Goal: Task Accomplishment & Management: Manage account settings

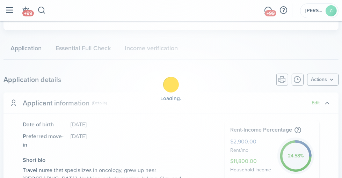
scroll to position [109, 0]
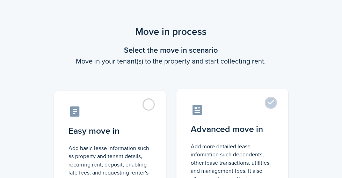
click at [287, 104] on label "Advanced move in Add more detailed lease information such dependents, other lea…" at bounding box center [233, 147] width 112 height 117
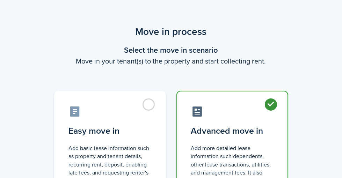
radio input "true"
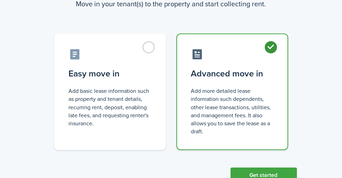
scroll to position [81, 0]
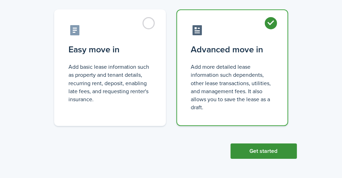
click at [281, 149] on button "Get started" at bounding box center [264, 151] width 66 height 15
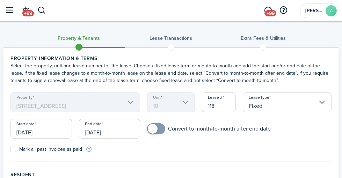
click at [137, 138] on input "[DATE]" at bounding box center [110, 129] width 62 height 20
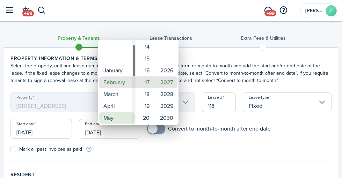
click at [111, 118] on mbsc-wheel-item "May" at bounding box center [116, 118] width 35 height 12
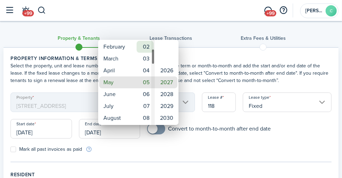
click at [148, 48] on mbsc-wheel-item "02" at bounding box center [145, 47] width 17 height 12
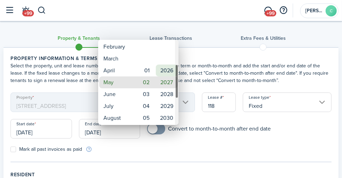
click at [168, 69] on mbsc-wheel-item "2026" at bounding box center [167, 71] width 22 height 12
type input "[DATE]"
click at [191, 150] on div at bounding box center [171, 89] width 454 height 290
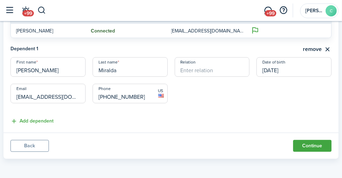
scroll to position [228, 0]
click at [307, 147] on button "Continue" at bounding box center [312, 146] width 38 height 12
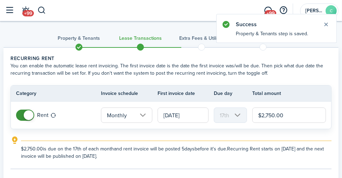
click at [292, 115] on input "$2,750.00" at bounding box center [290, 115] width 74 height 15
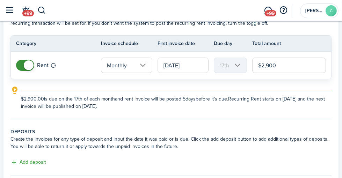
scroll to position [105, 0]
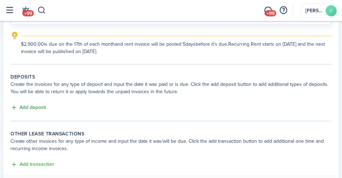
type input "$2,900.00"
click at [46, 107] on button "Add deposit" at bounding box center [27, 108] width 35 height 8
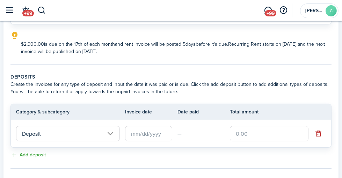
click at [148, 132] on input "text" at bounding box center [148, 133] width 47 height 15
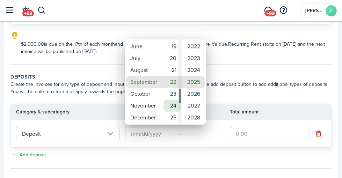
click at [175, 105] on mbsc-wheel-item "24" at bounding box center [172, 106] width 17 height 12
type input "[DATE]"
click at [251, 132] on div at bounding box center [171, 89] width 454 height 290
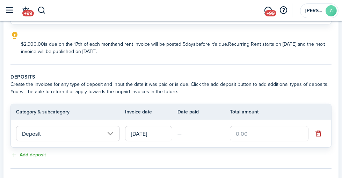
click at [251, 133] on input "text" at bounding box center [269, 133] width 79 height 15
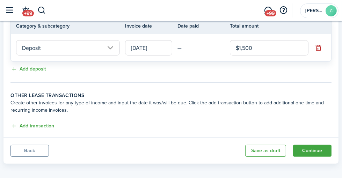
scroll to position [195, 0]
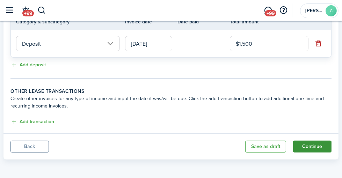
type input "$1,500.00"
click at [307, 147] on button "Continue" at bounding box center [312, 147] width 38 height 12
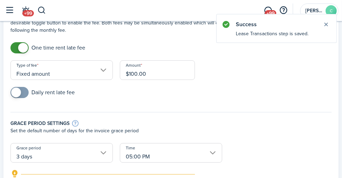
scroll to position [70, 0]
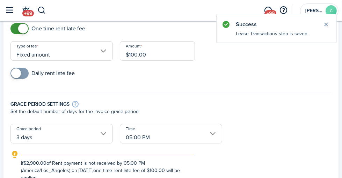
click at [113, 134] on input "3 days" at bounding box center [61, 134] width 102 height 20
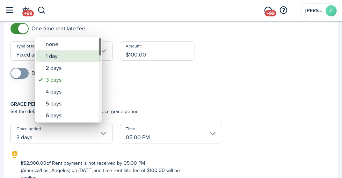
click at [68, 57] on div "1 day" at bounding box center [71, 56] width 51 height 12
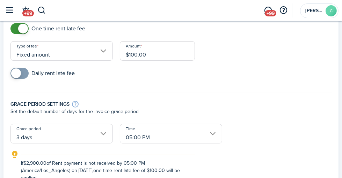
type input "1 day"
click at [113, 134] on input "1 day" at bounding box center [61, 134] width 102 height 20
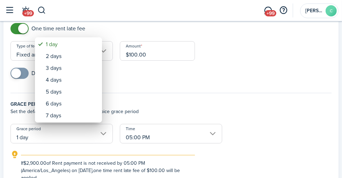
click at [251, 109] on div at bounding box center [171, 89] width 454 height 290
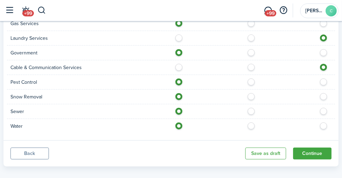
scroll to position [707, 0]
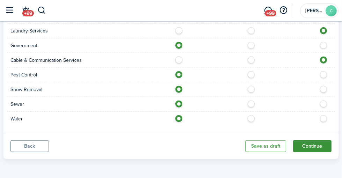
click at [307, 145] on button "Continue" at bounding box center [312, 147] width 38 height 12
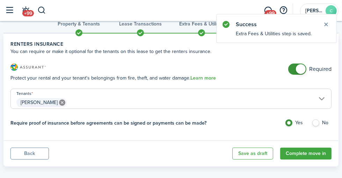
scroll to position [22, 0]
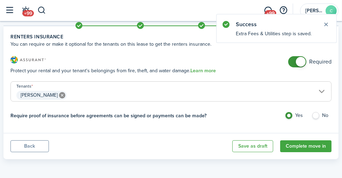
click at [49, 145] on button "Back" at bounding box center [29, 147] width 38 height 12
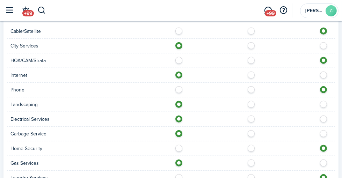
scroll to position [707, 0]
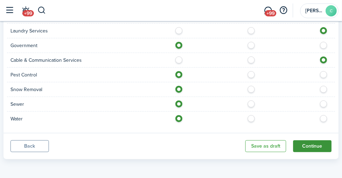
click at [308, 147] on button "Continue" at bounding box center [312, 147] width 38 height 12
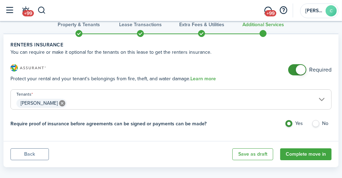
scroll to position [22, 0]
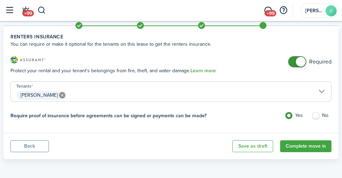
click at [320, 114] on label "No" at bounding box center [322, 117] width 20 height 10
radio input "false"
radio input "true"
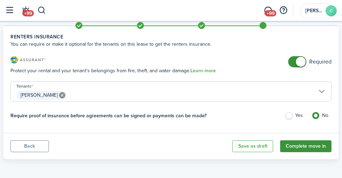
click at [319, 147] on button "Complete move in" at bounding box center [306, 147] width 51 height 12
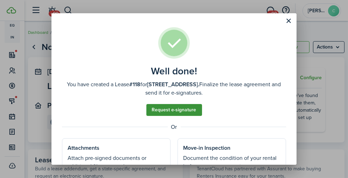
click at [190, 110] on link "Request e-signature" at bounding box center [174, 110] width 56 height 12
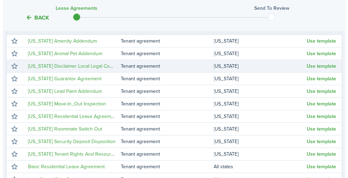
scroll to position [140, 0]
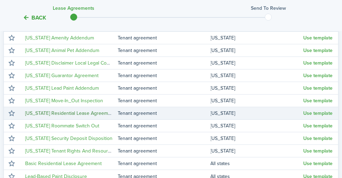
click at [115, 117] on link "[US_STATE] Residential Lease Agreement" at bounding box center [70, 113] width 90 height 7
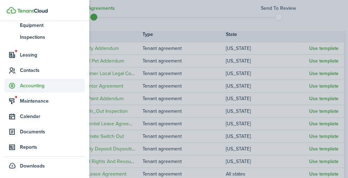
click at [26, 86] on span "Accounting" at bounding box center [52, 85] width 65 height 7
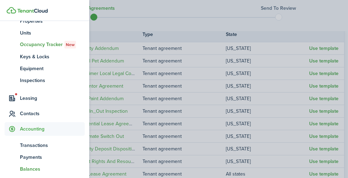
scroll to position [66, 0]
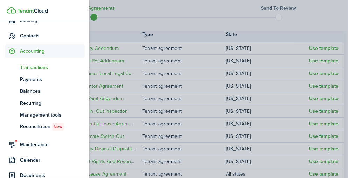
click at [42, 68] on span "Transactions" at bounding box center [52, 67] width 65 height 7
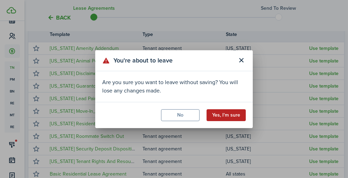
click at [236, 114] on button "Yes, I'm sure" at bounding box center [225, 115] width 39 height 12
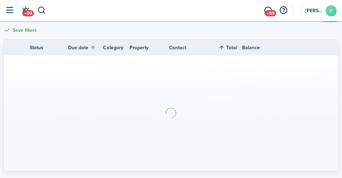
scroll to position [105, 0]
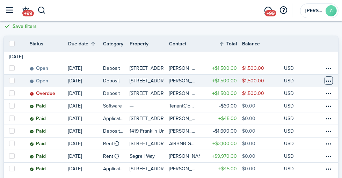
click at [332, 81] on table-menu-btn-icon at bounding box center [329, 81] width 8 height 8
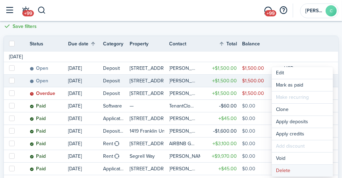
click at [283, 169] on button "Delete" at bounding box center [302, 171] width 61 height 12
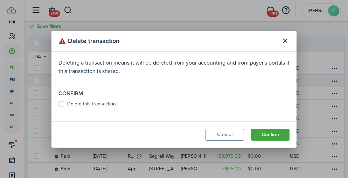
click at [111, 101] on label "Delete this transaction" at bounding box center [86, 104] width 57 height 6
click at [58, 104] on input "Delete this transaction" at bounding box center [58, 104] width 0 height 0
checkbox input "true"
click at [279, 133] on button "Confirm" at bounding box center [270, 135] width 38 height 12
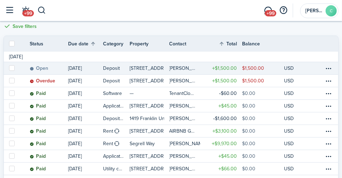
click at [265, 66] on link "$1,500.00" at bounding box center [263, 68] width 42 height 12
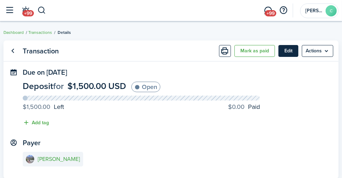
click at [283, 51] on button "Edit" at bounding box center [289, 51] width 20 height 12
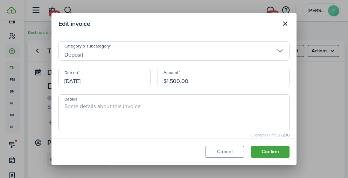
click at [122, 80] on input "[DATE]" at bounding box center [104, 78] width 92 height 20
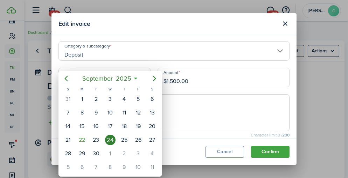
click at [284, 22] on div at bounding box center [174, 89] width 460 height 290
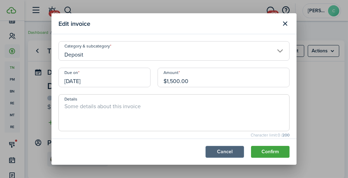
click at [237, 154] on button "Cancel" at bounding box center [224, 152] width 38 height 12
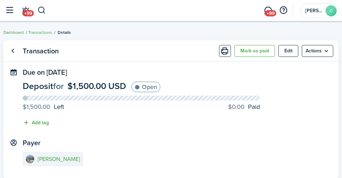
click at [24, 32] on link "Dashboard" at bounding box center [13, 32] width 20 height 6
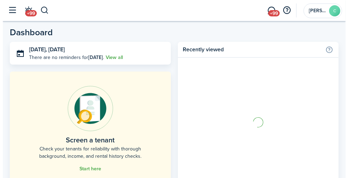
scroll to position [31, 0]
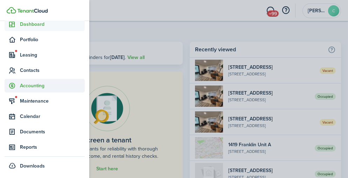
click at [28, 85] on span "Accounting" at bounding box center [52, 85] width 65 height 7
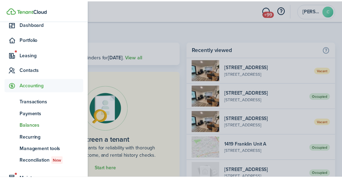
scroll to position [66, 0]
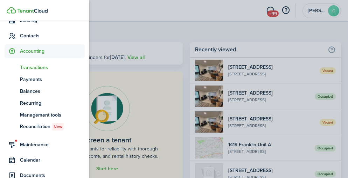
click at [32, 68] on span "Transactions" at bounding box center [52, 67] width 65 height 7
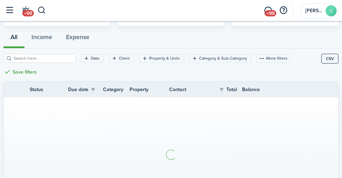
scroll to position [70, 0]
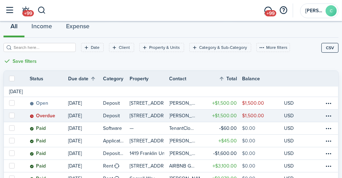
click at [267, 116] on link "$1,500.00" at bounding box center [263, 116] width 42 height 12
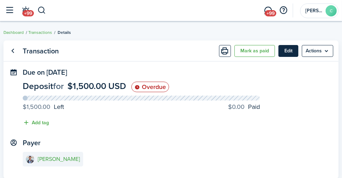
click at [283, 49] on button "Edit" at bounding box center [289, 51] width 20 height 12
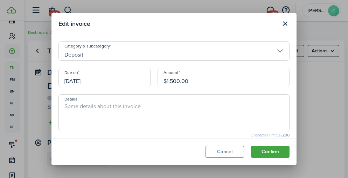
click at [128, 83] on input "[DATE]" at bounding box center [104, 78] width 92 height 20
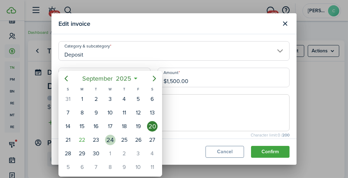
click at [110, 141] on div "24" at bounding box center [110, 140] width 10 height 10
type input "[DATE]"
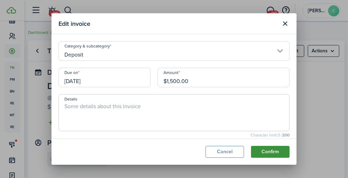
click at [265, 151] on button "Confirm" at bounding box center [270, 152] width 38 height 12
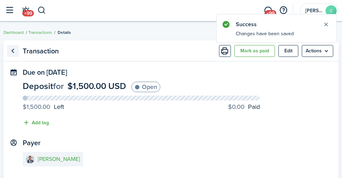
click at [19, 50] on link "Go back" at bounding box center [13, 51] width 12 height 12
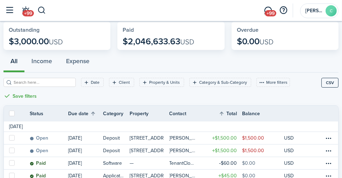
scroll to position [70, 0]
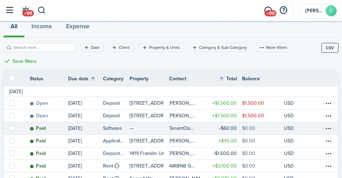
click at [276, 128] on link "$0.00" at bounding box center [263, 128] width 42 height 12
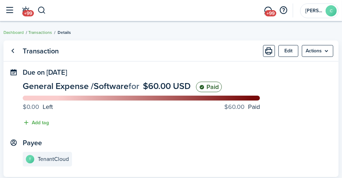
click at [52, 33] on link "Transactions" at bounding box center [40, 32] width 24 height 6
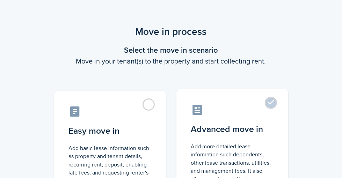
click at [285, 100] on label "Advanced move in Add more detailed lease information such dependents, other lea…" at bounding box center [233, 147] width 112 height 117
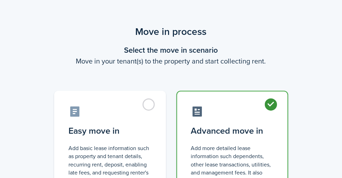
radio input "true"
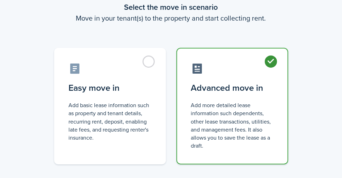
scroll to position [81, 0]
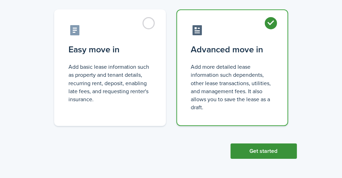
click at [274, 155] on button "Get started" at bounding box center [264, 151] width 66 height 15
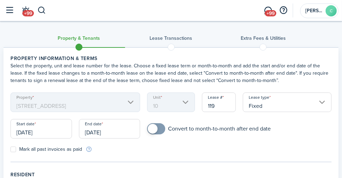
click at [224, 112] on input "119" at bounding box center [219, 103] width 34 height 20
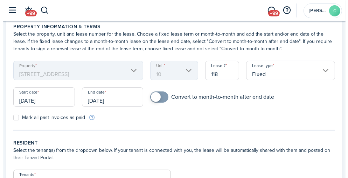
scroll to position [70, 0]
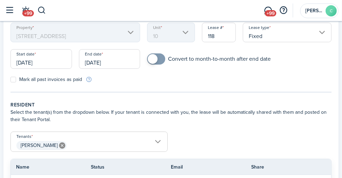
click at [123, 69] on input "[DATE]" at bounding box center [110, 59] width 62 height 20
type input "118"
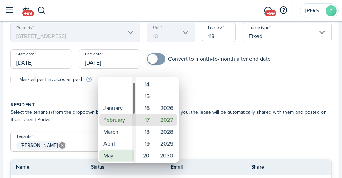
click at [117, 156] on mbsc-wheel-item "May" at bounding box center [116, 156] width 35 height 12
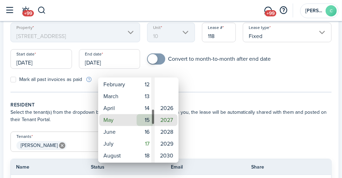
type input "[DATE]"
click at [295, 124] on div at bounding box center [171, 89] width 454 height 290
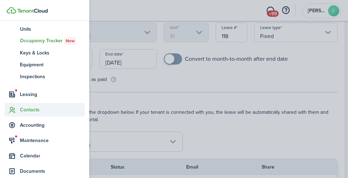
click at [37, 111] on span "Contacts" at bounding box center [52, 109] width 65 height 7
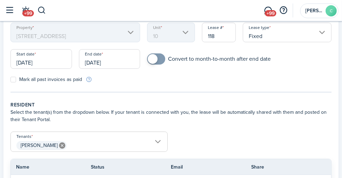
click at [140, 39] on mbsc-scroller "Property 5835 Carlton Way" at bounding box center [75, 33] width 130 height 20
click at [321, 39] on input "Fixed" at bounding box center [287, 33] width 89 height 20
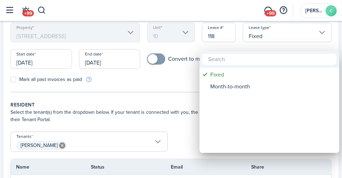
click at [321, 39] on div at bounding box center [171, 89] width 454 height 290
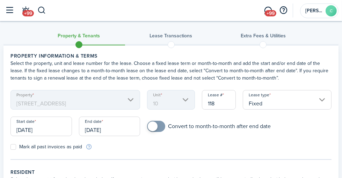
scroll to position [0, 0]
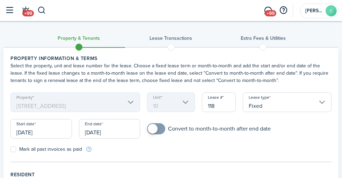
click at [234, 112] on input "118" at bounding box center [219, 103] width 34 height 20
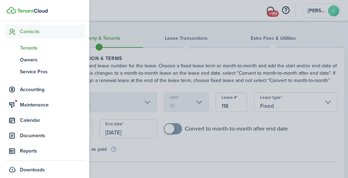
click at [35, 48] on span "Tenants" at bounding box center [52, 47] width 65 height 7
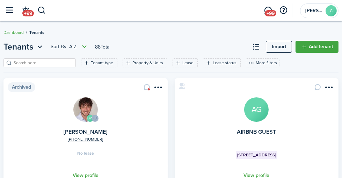
click at [53, 65] on input "search" at bounding box center [43, 63] width 62 height 7
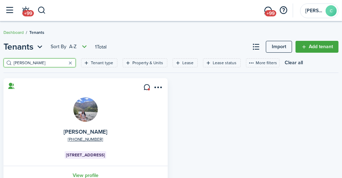
type input "keysha"
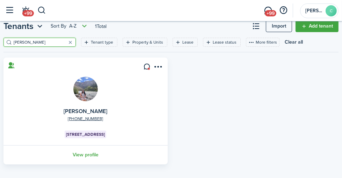
scroll to position [26, 0]
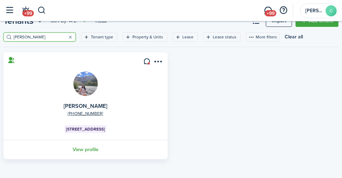
click at [76, 85] on img at bounding box center [85, 84] width 24 height 24
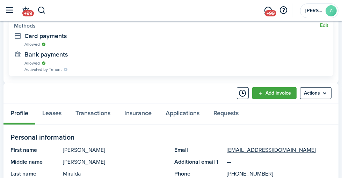
scroll to position [315, 0]
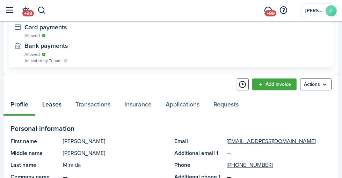
click at [69, 107] on link "Leases" at bounding box center [51, 105] width 33 height 21
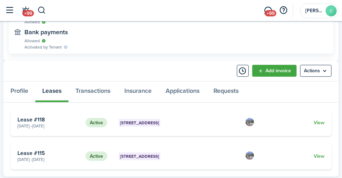
scroll to position [360, 0]
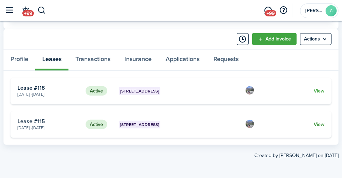
click at [318, 124] on link "View" at bounding box center [319, 124] width 11 height 7
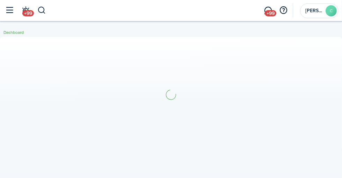
scroll to position [109, 0]
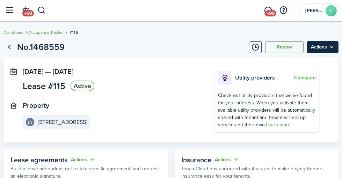
click at [328, 49] on menu-btn "Actions" at bounding box center [322, 47] width 31 height 12
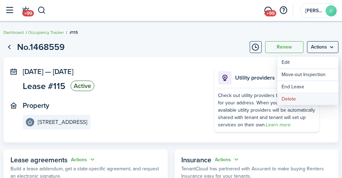
click at [301, 99] on button "Delete" at bounding box center [308, 99] width 61 height 12
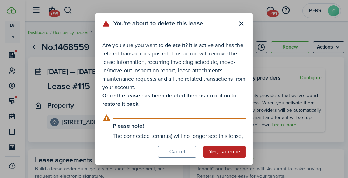
drag, startPoint x: 218, startPoint y: 152, endPoint x: 227, endPoint y: 152, distance: 9.1
click at [219, 152] on button "Yes, I am sure" at bounding box center [224, 152] width 42 height 12
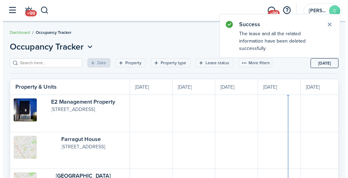
scroll to position [0, 128]
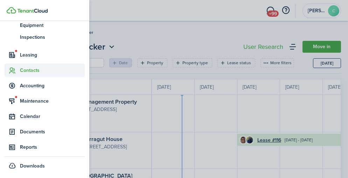
click at [38, 71] on span "Contacts" at bounding box center [52, 70] width 65 height 7
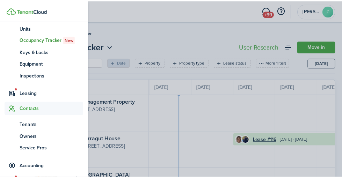
scroll to position [70, 0]
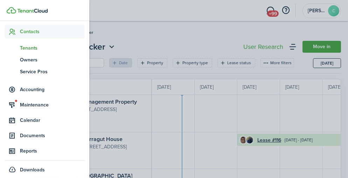
click at [35, 47] on span "Tenants" at bounding box center [52, 47] width 65 height 7
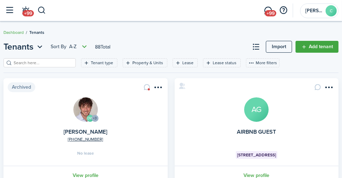
click at [73, 63] on input "search" at bounding box center [43, 63] width 62 height 7
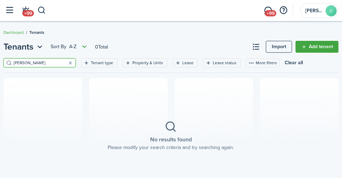
type input "keysha"
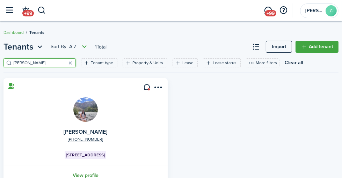
click at [88, 174] on link "View profile" at bounding box center [85, 175] width 166 height 19
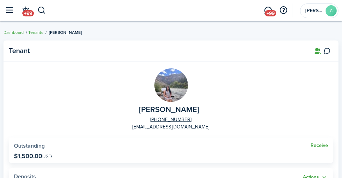
click at [183, 89] on img at bounding box center [172, 86] width 34 height 34
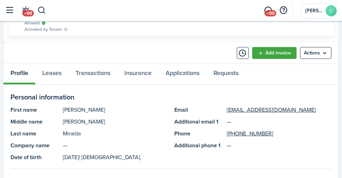
scroll to position [350, 0]
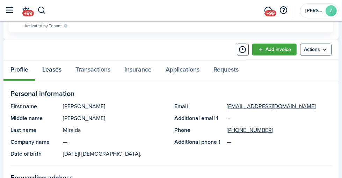
click at [69, 70] on link "Leases" at bounding box center [51, 71] width 33 height 21
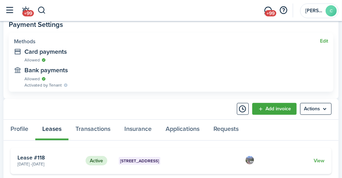
scroll to position [327, 0]
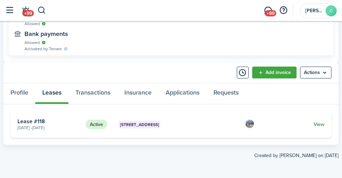
click at [320, 124] on link "View" at bounding box center [319, 124] width 11 height 7
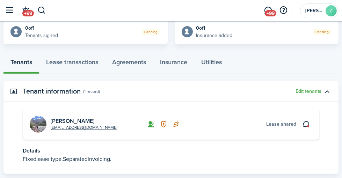
scroll to position [165, 0]
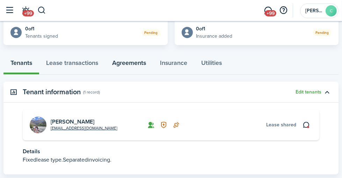
click at [141, 62] on link "Agreements" at bounding box center [129, 64] width 48 height 21
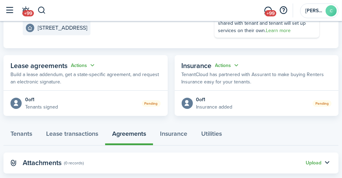
scroll to position [105, 0]
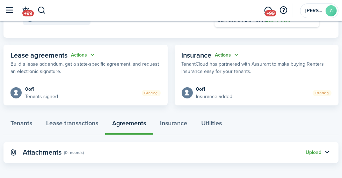
click at [241, 56] on button "Actions" at bounding box center [227, 55] width 25 height 8
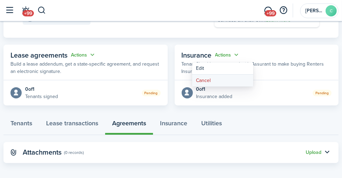
click at [207, 80] on button "Cancel" at bounding box center [222, 81] width 61 height 12
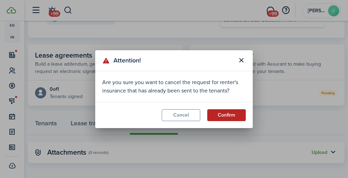
click at [228, 111] on button "Confirm" at bounding box center [226, 115] width 38 height 12
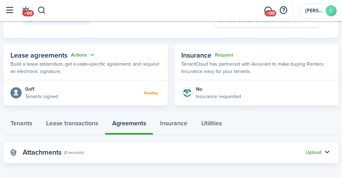
click at [96, 55] on button "Actions" at bounding box center [83, 55] width 25 height 8
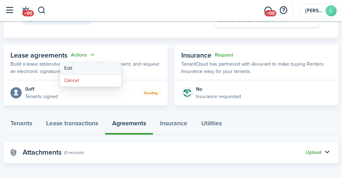
click at [91, 68] on link "Edit" at bounding box center [90, 69] width 61 height 12
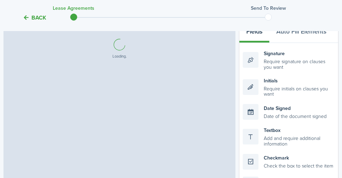
scroll to position [140, 0]
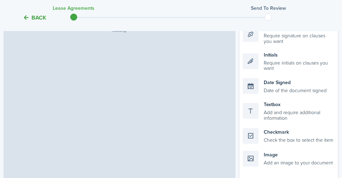
select select "fit"
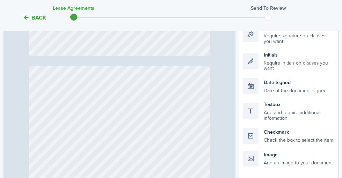
scroll to position [1700, 0]
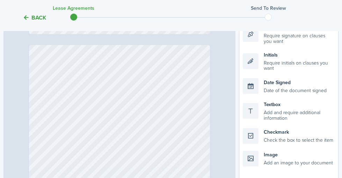
type input "1"
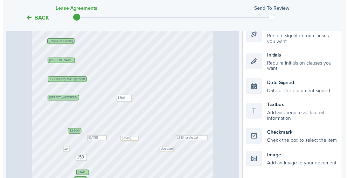
scroll to position [0, 0]
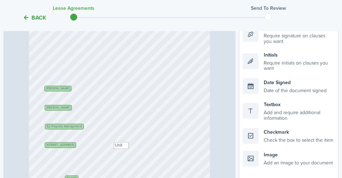
click at [46, 15] on button "Back" at bounding box center [34, 17] width 23 height 7
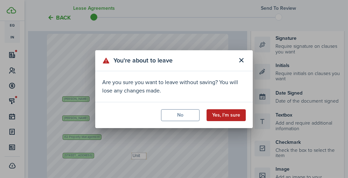
click at [234, 119] on button "Yes, I'm sure" at bounding box center [225, 115] width 39 height 12
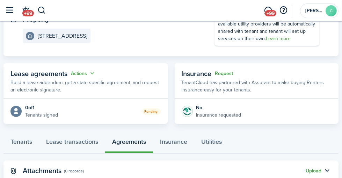
scroll to position [105, 0]
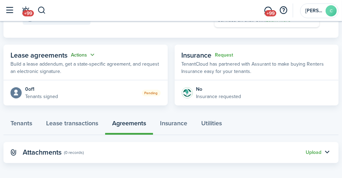
click at [96, 56] on button "Actions" at bounding box center [83, 55] width 25 height 8
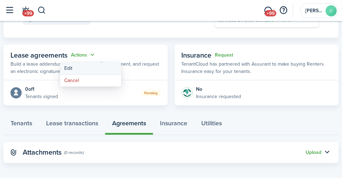
click at [101, 69] on link "Edit" at bounding box center [90, 69] width 61 height 12
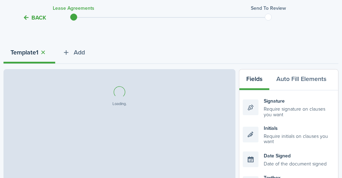
scroll to position [70, 0]
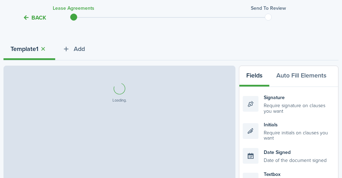
select select "fit"
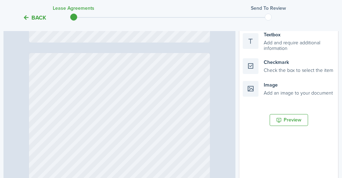
scroll to position [2169, 0]
type input "10"
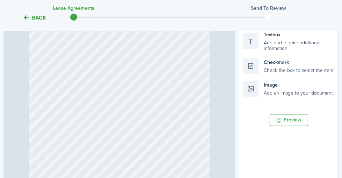
click at [178, 100] on div at bounding box center [119, 103] width 181 height 241
click at [178, 99] on div at bounding box center [119, 103] width 181 height 241
